Goal: Download file/media

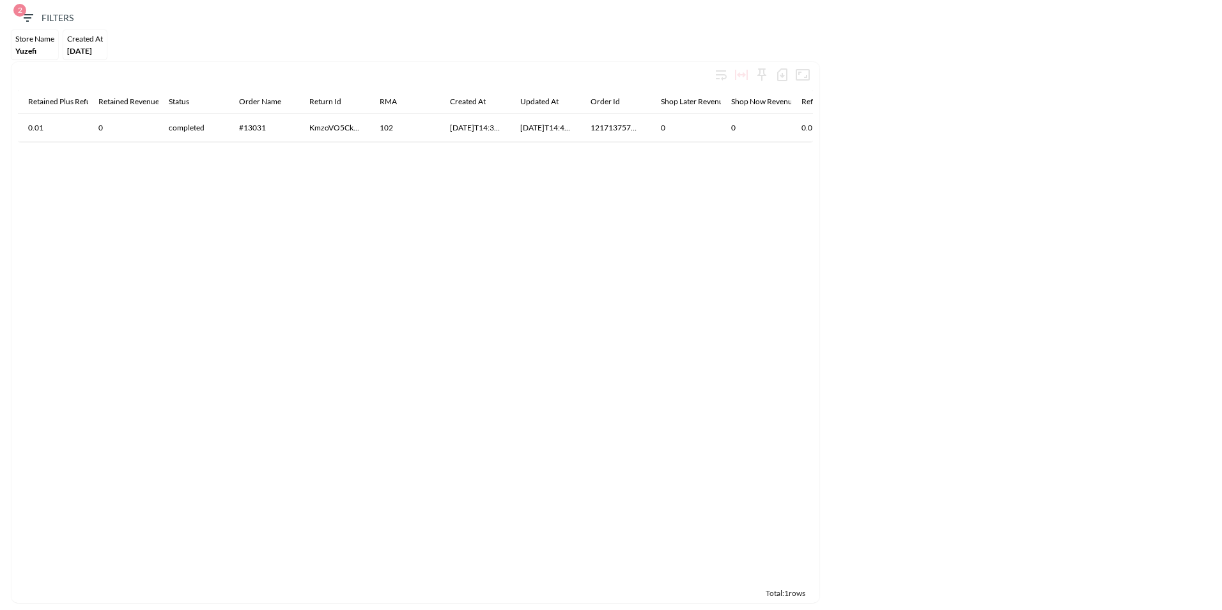
click at [53, 46] on div "Yuzefi" at bounding box center [34, 51] width 39 height 10
click at [29, 17] on icon "button" at bounding box center [28, 18] width 12 height 8
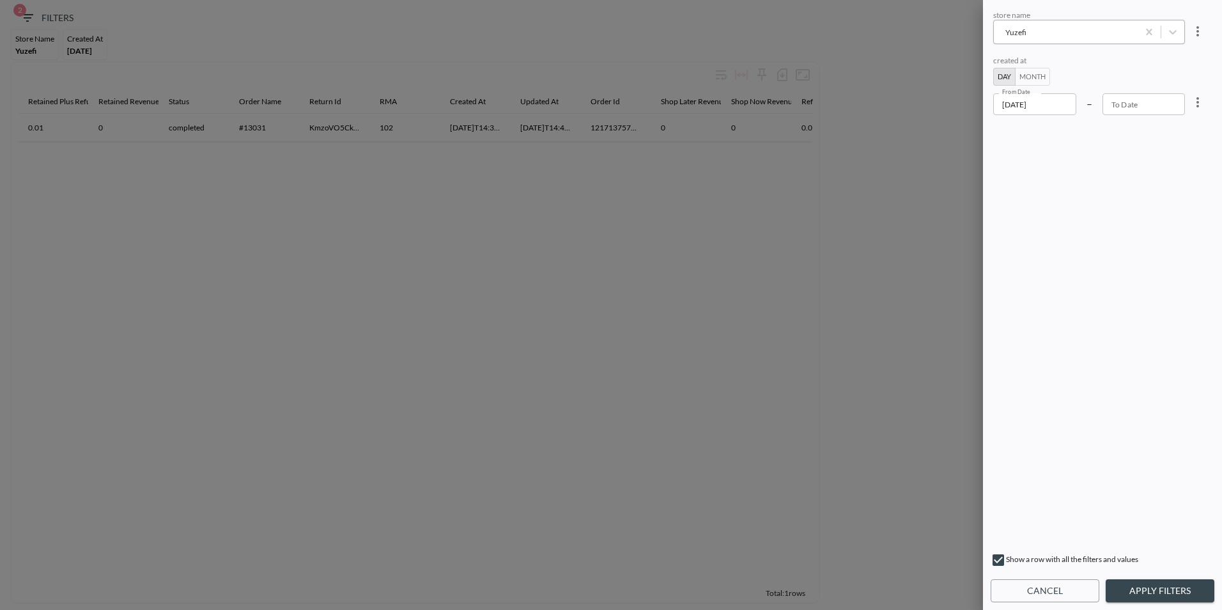
click at [1054, 35] on div "Yuzefi" at bounding box center [1065, 32] width 131 height 12
click at [1122, 399] on div "store name store name created at Day Month From Date [DATE] From Date – To Date…" at bounding box center [1102, 277] width 224 height 538
drag, startPoint x: 1070, startPoint y: 183, endPoint x: 1050, endPoint y: 104, distance: 82.1
click at [1045, 124] on div "store name store name created at Day Month From Date [DATE] From Date – To Date…" at bounding box center [1102, 277] width 224 height 538
click at [1054, 97] on input "[DATE]" at bounding box center [1034, 104] width 83 height 22
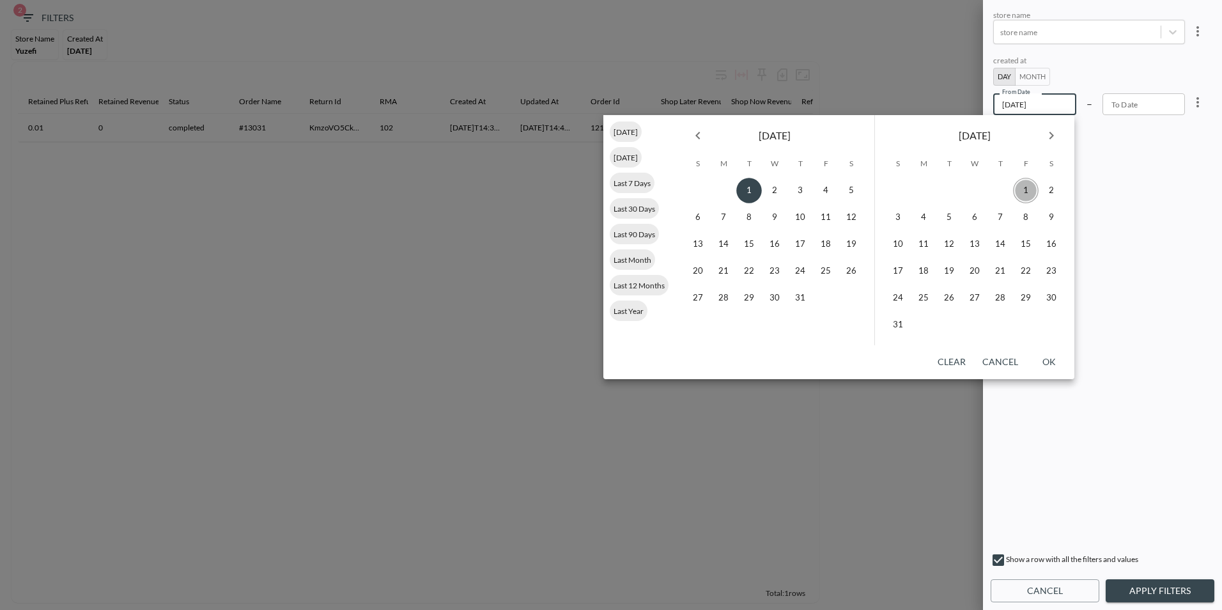
click at [1028, 188] on button "1" at bounding box center [1026, 191] width 26 height 26
type input "[DATE]"
type input "YYYY-MM-DD"
click at [1162, 107] on input "YYYY-MM-DD" at bounding box center [1143, 104] width 83 height 22
click at [903, 328] on button "31" at bounding box center [898, 325] width 26 height 26
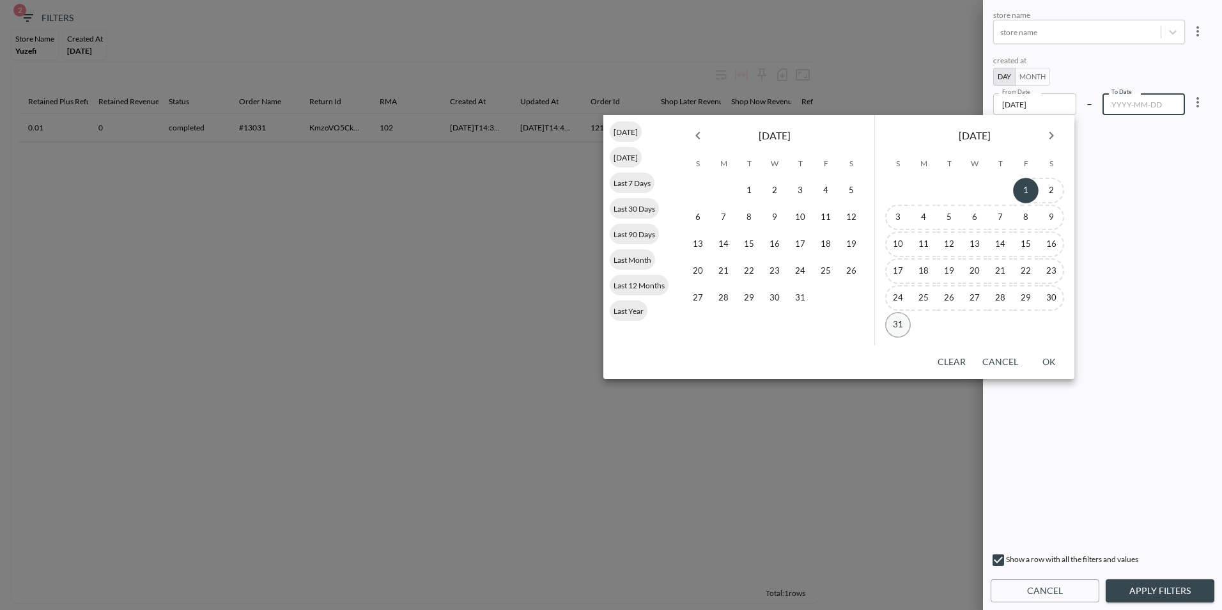
type input "[DATE]"
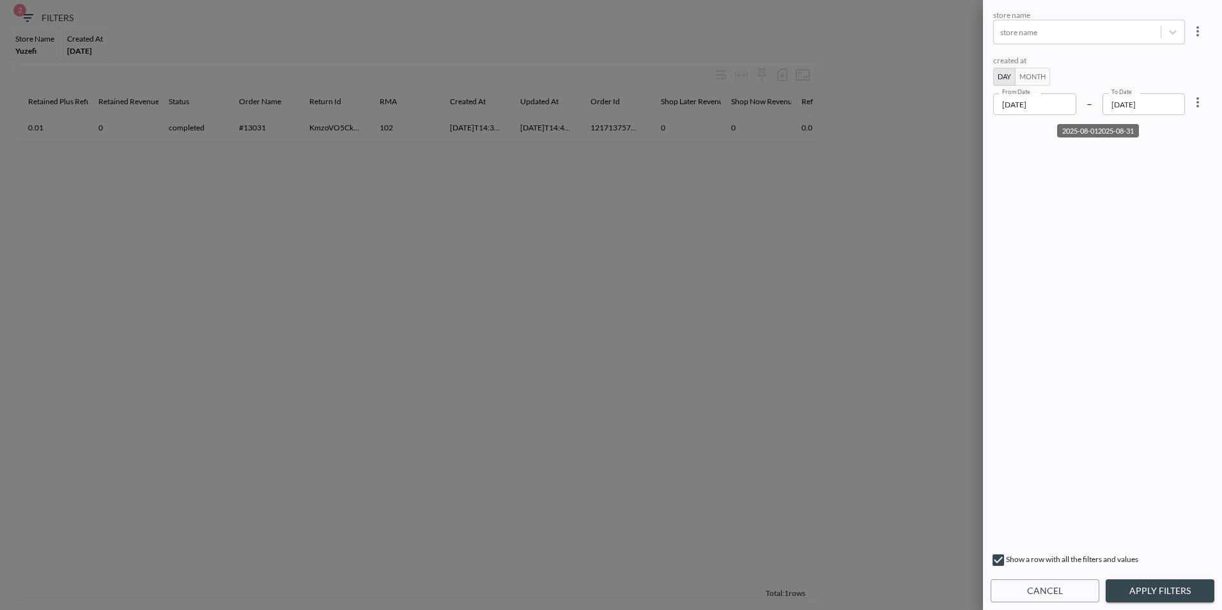
click at [1171, 590] on button "Apply Filters" at bounding box center [1159, 591] width 109 height 24
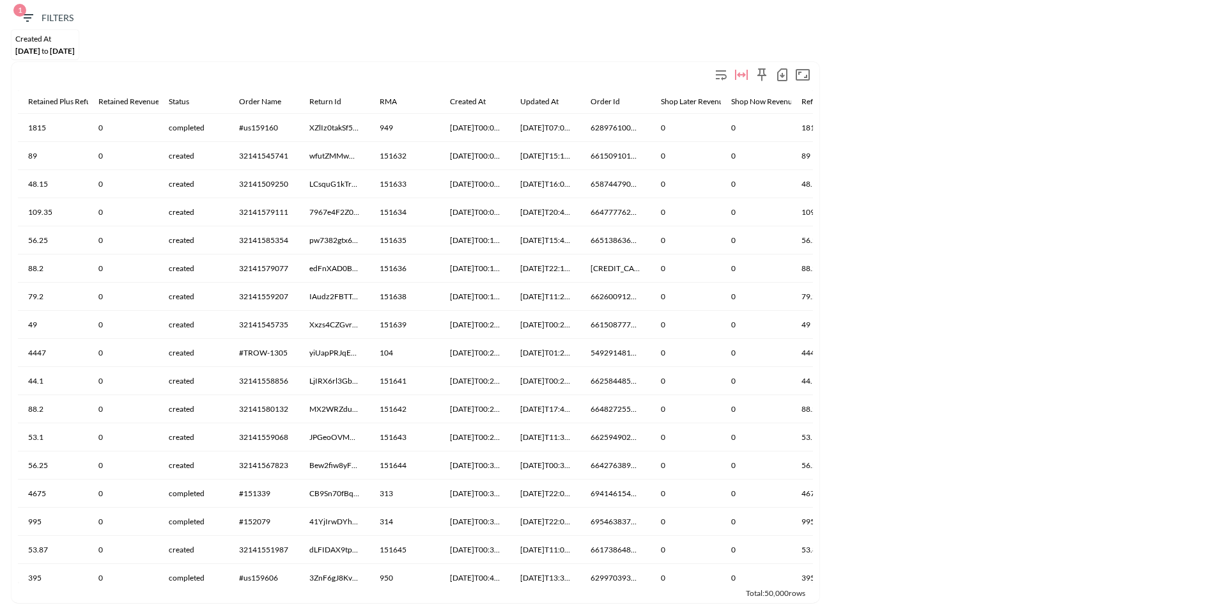
click at [780, 74] on icon "button" at bounding box center [781, 74] width 15 height 15
click at [713, 102] on li "Download CSV ( 50,000 Rows )" at bounding box center [705, 101] width 169 height 23
